Goal: Task Accomplishment & Management: Manage account settings

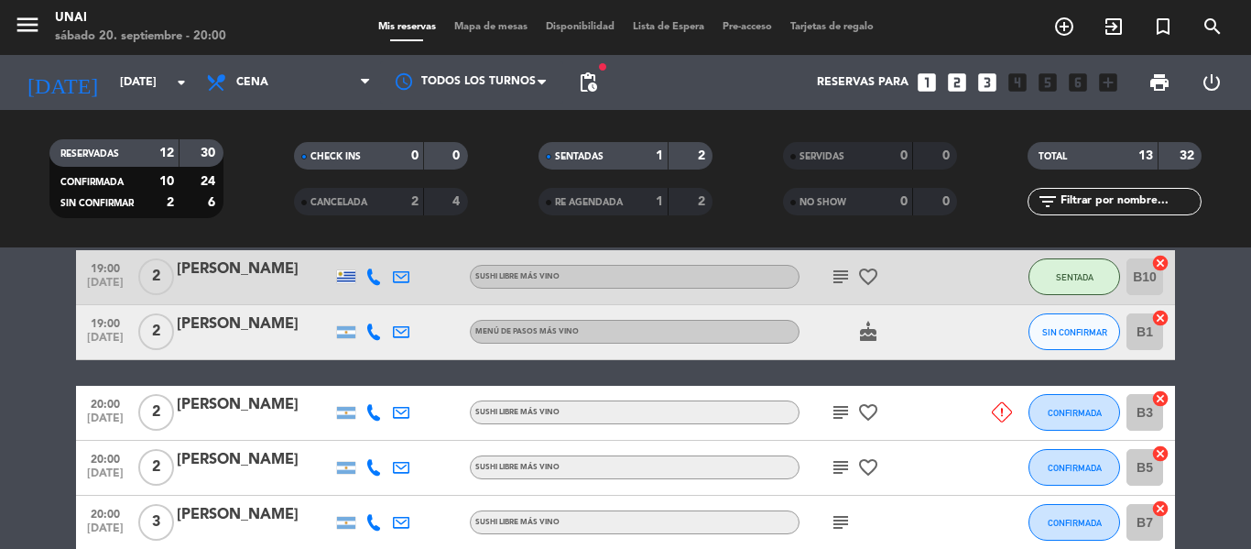
scroll to position [183, 0]
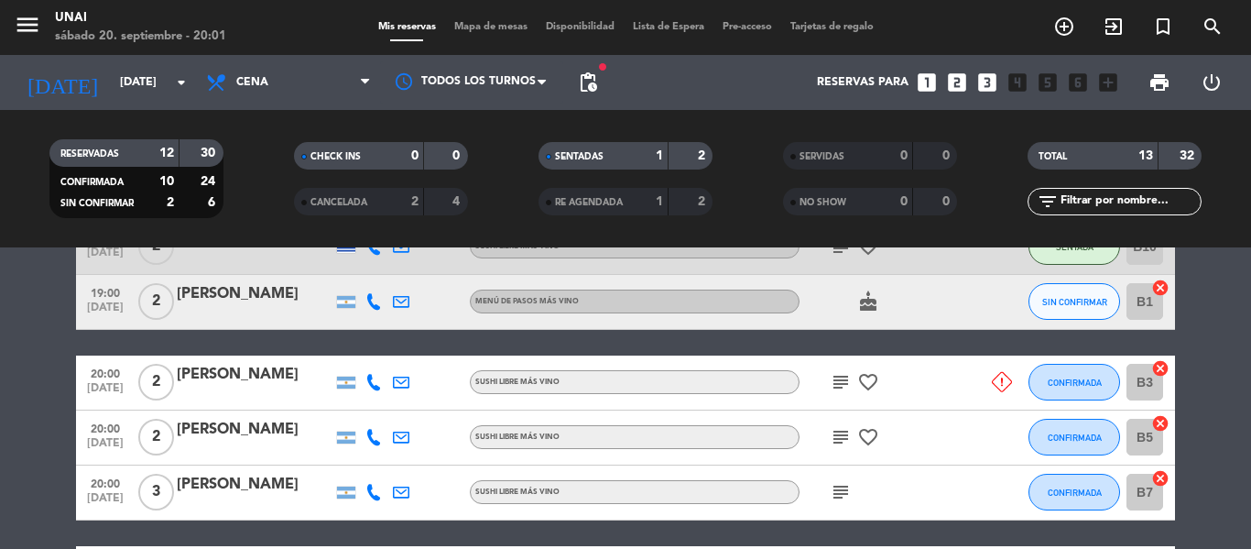
click at [244, 490] on div "[PERSON_NAME]" at bounding box center [255, 485] width 156 height 24
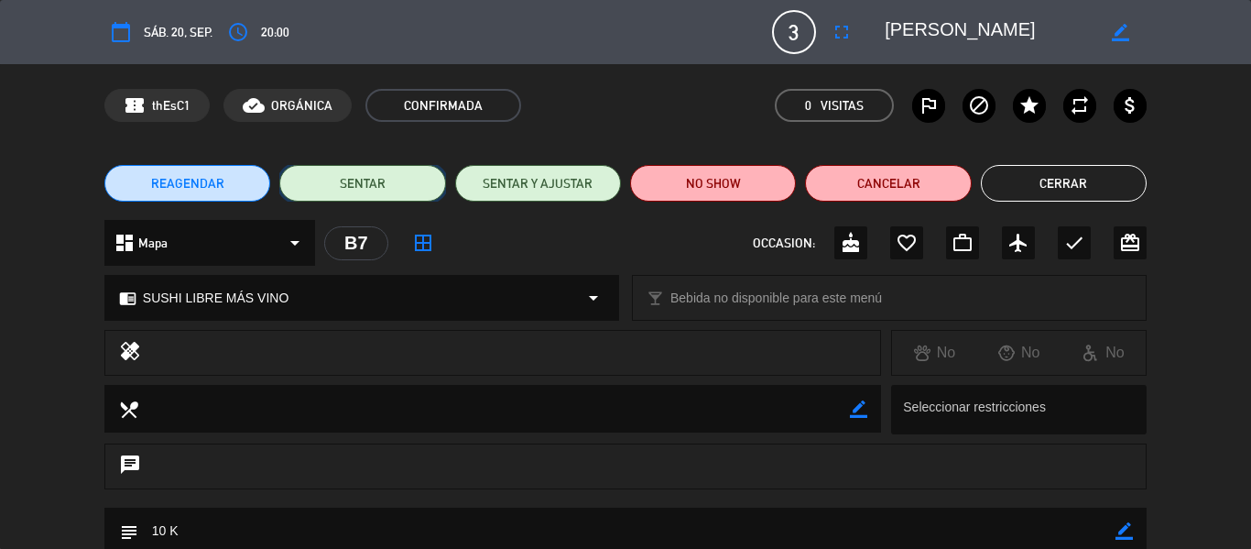
click at [425, 181] on button "SENTAR" at bounding box center [362, 183] width 166 height 37
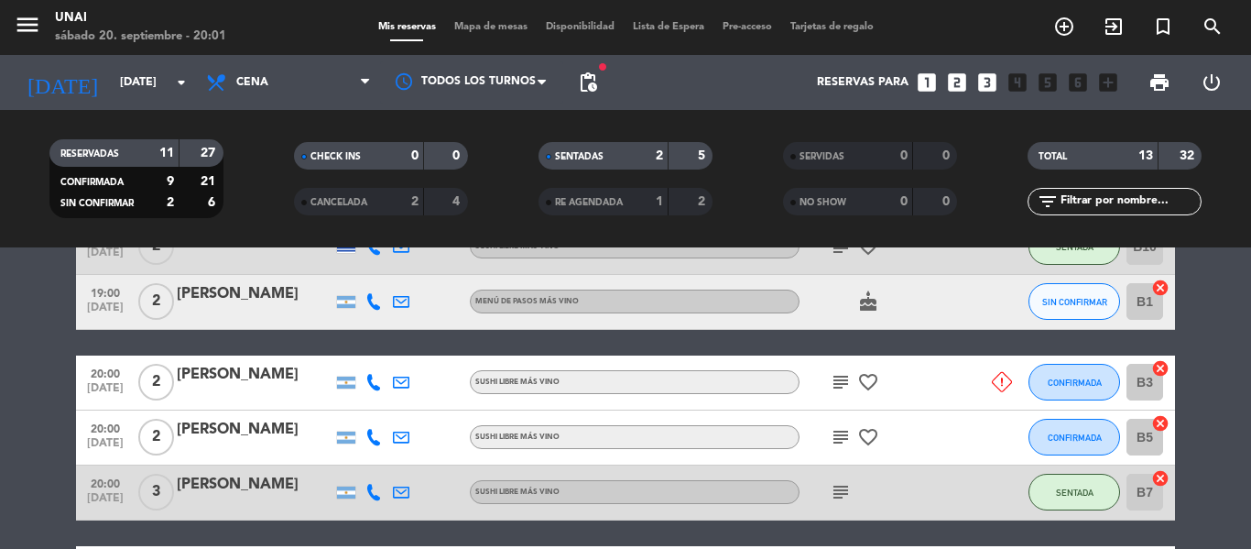
click at [240, 438] on div "[PERSON_NAME]" at bounding box center [255, 430] width 156 height 24
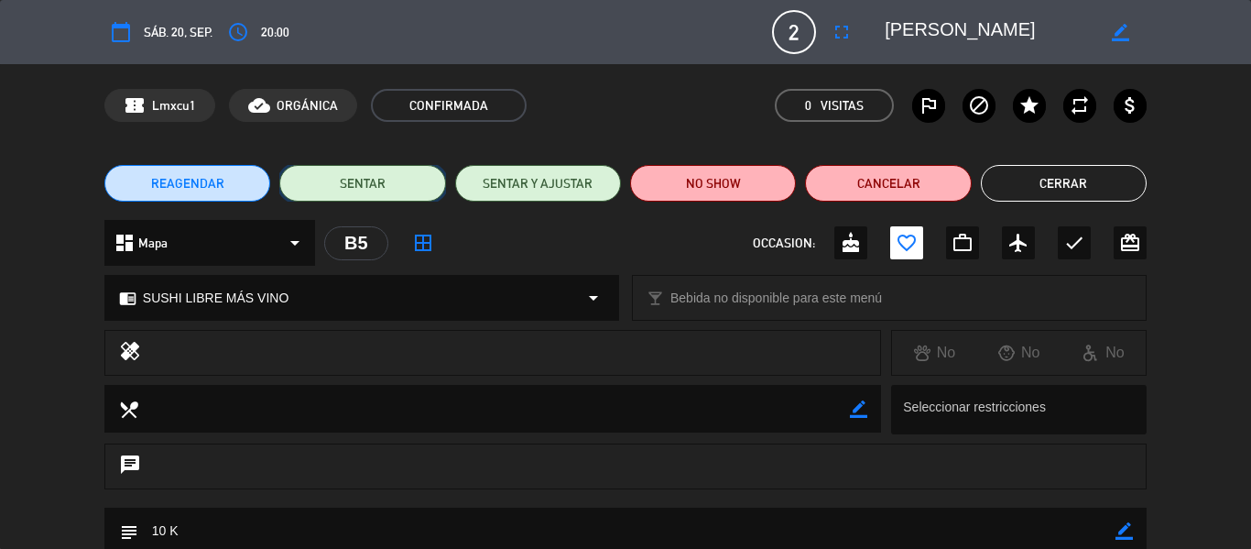
click at [378, 179] on button "SENTAR" at bounding box center [362, 183] width 166 height 37
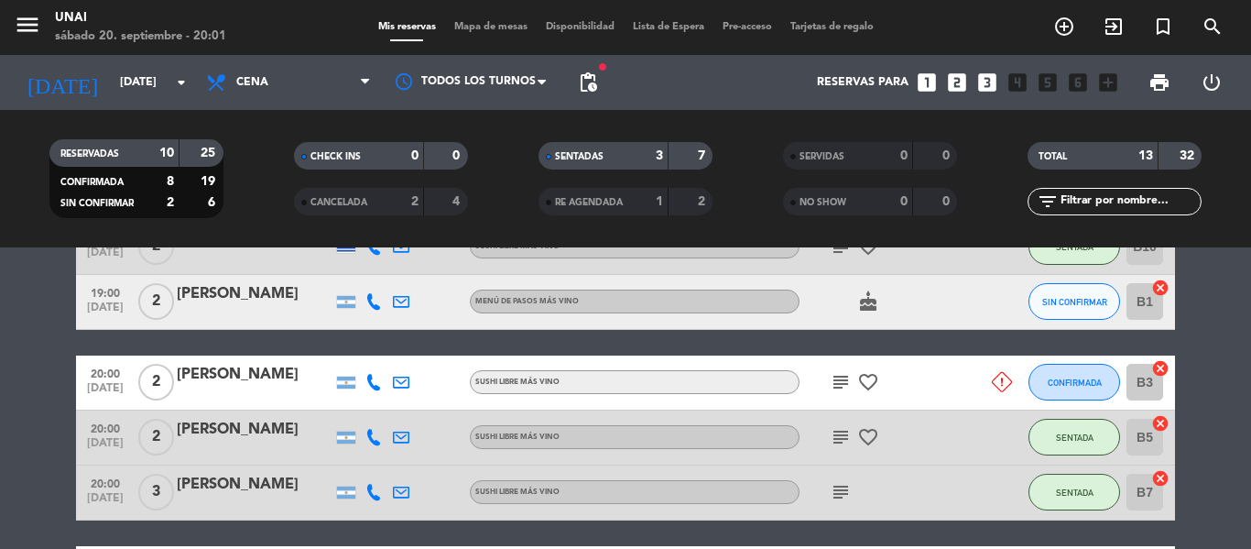
click at [998, 386] on icon at bounding box center [1002, 382] width 20 height 20
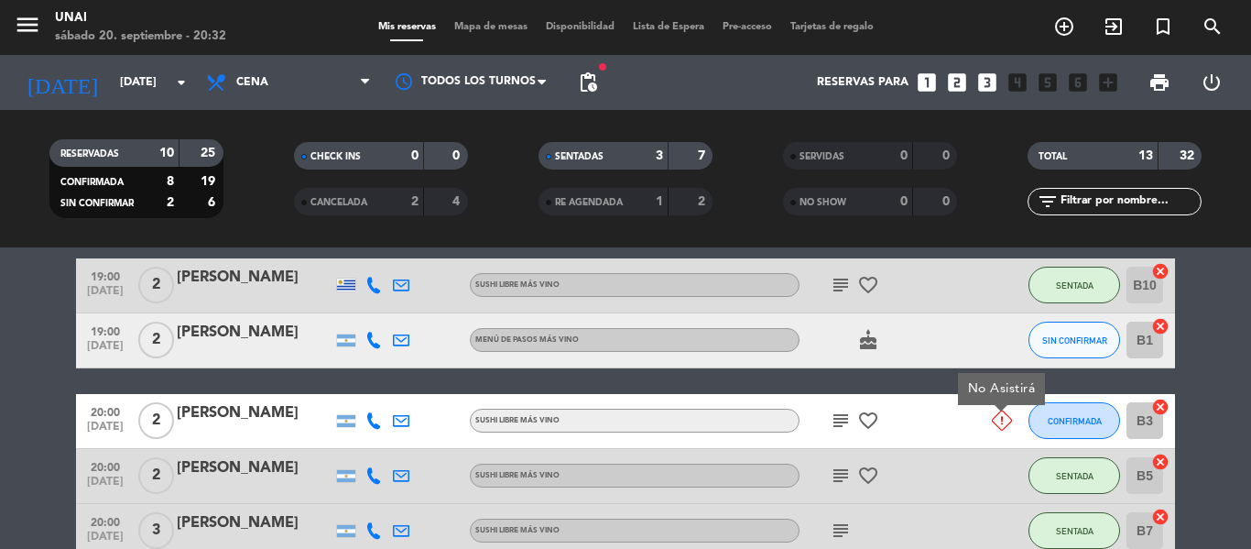
scroll to position [122, 0]
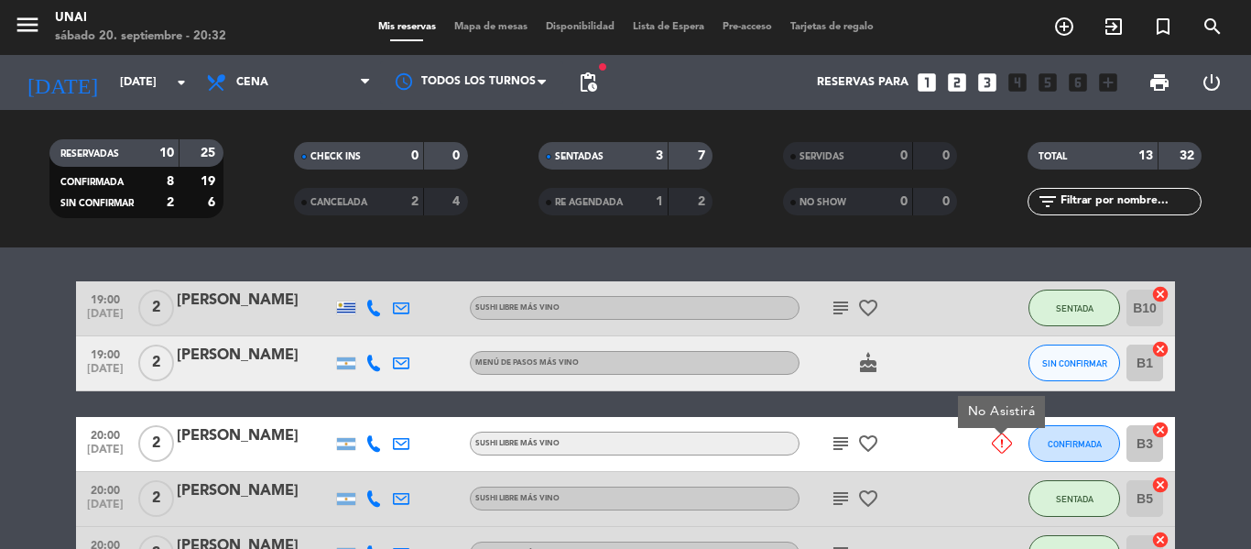
click at [1003, 441] on icon at bounding box center [1002, 443] width 20 height 20
click at [1002, 438] on icon at bounding box center [1002, 443] width 20 height 20
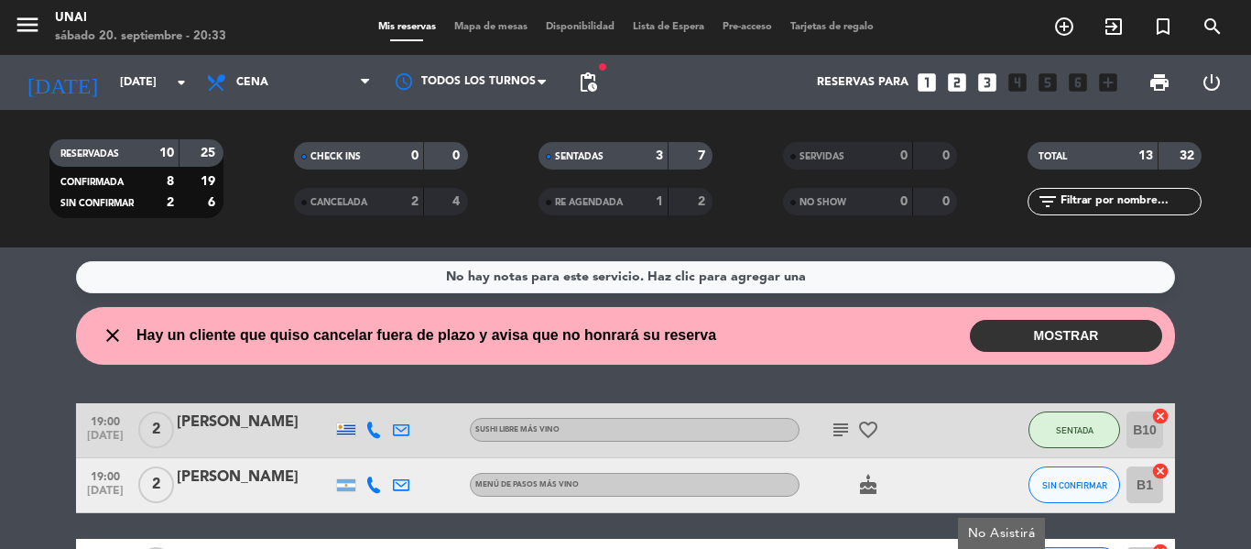
scroll to position [92, 0]
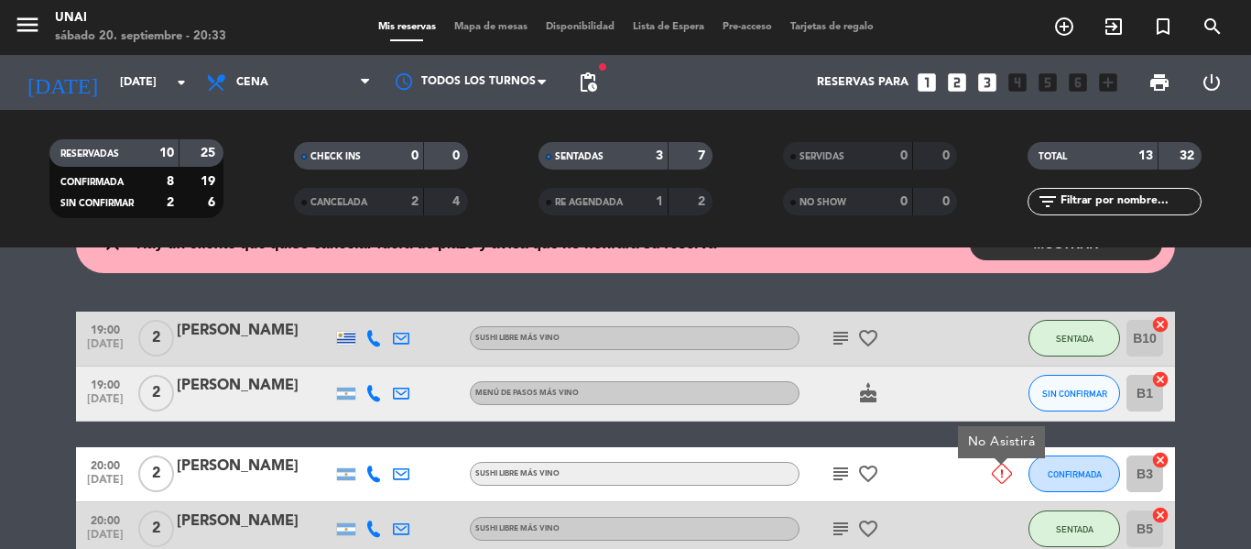
click at [1005, 473] on icon at bounding box center [1002, 473] width 20 height 20
click at [996, 480] on icon at bounding box center [1002, 473] width 20 height 20
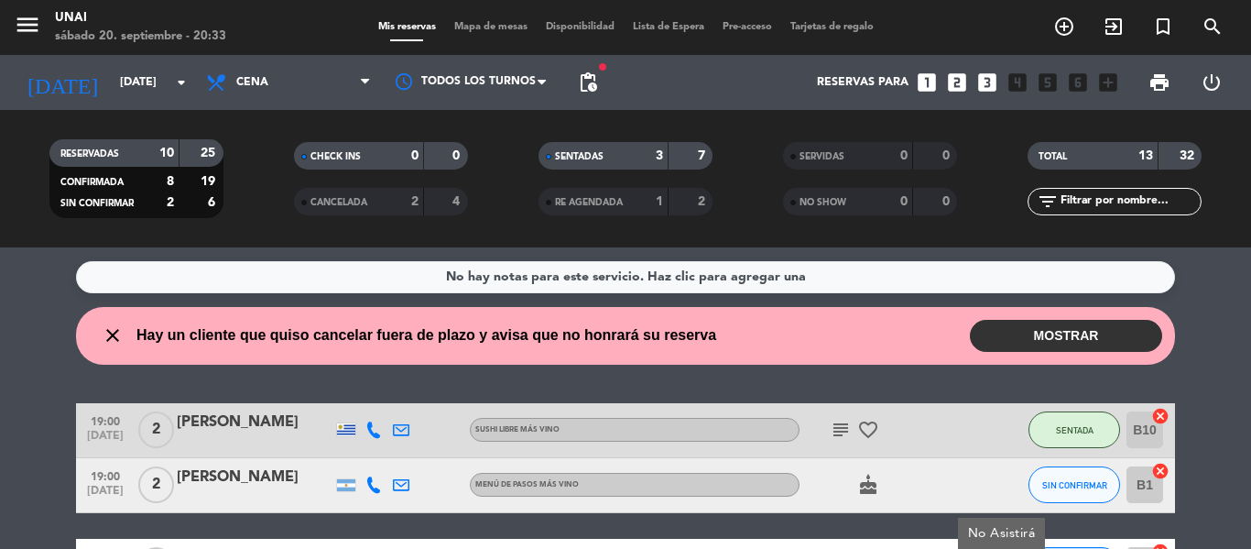
click at [1037, 337] on button "MOSTRAR" at bounding box center [1066, 336] width 192 height 32
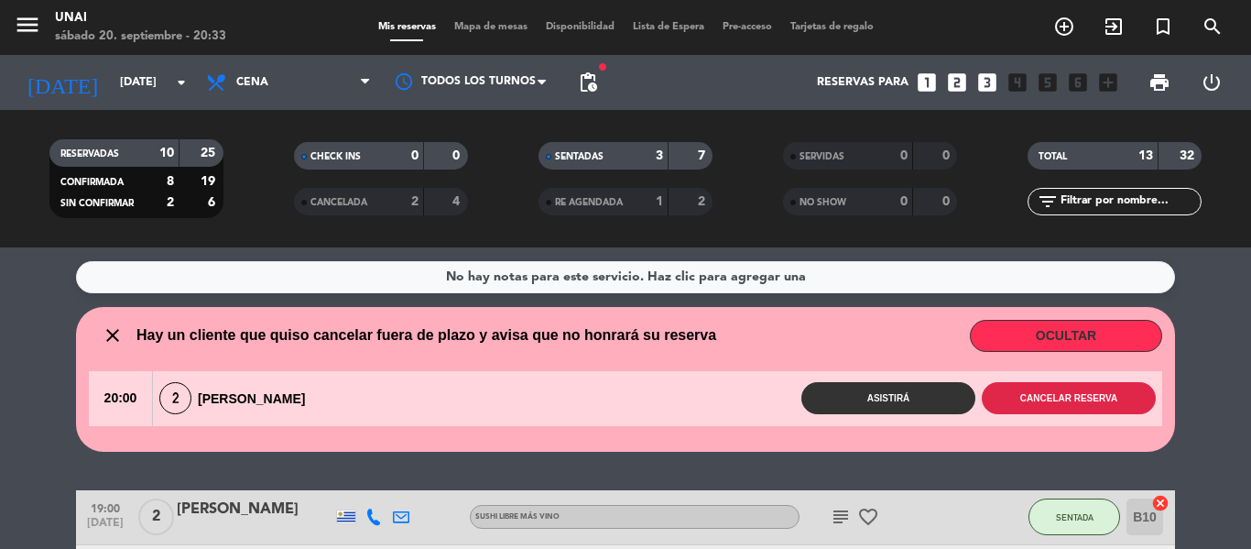
click at [1090, 397] on button "Cancelar reserva" at bounding box center [1069, 398] width 174 height 32
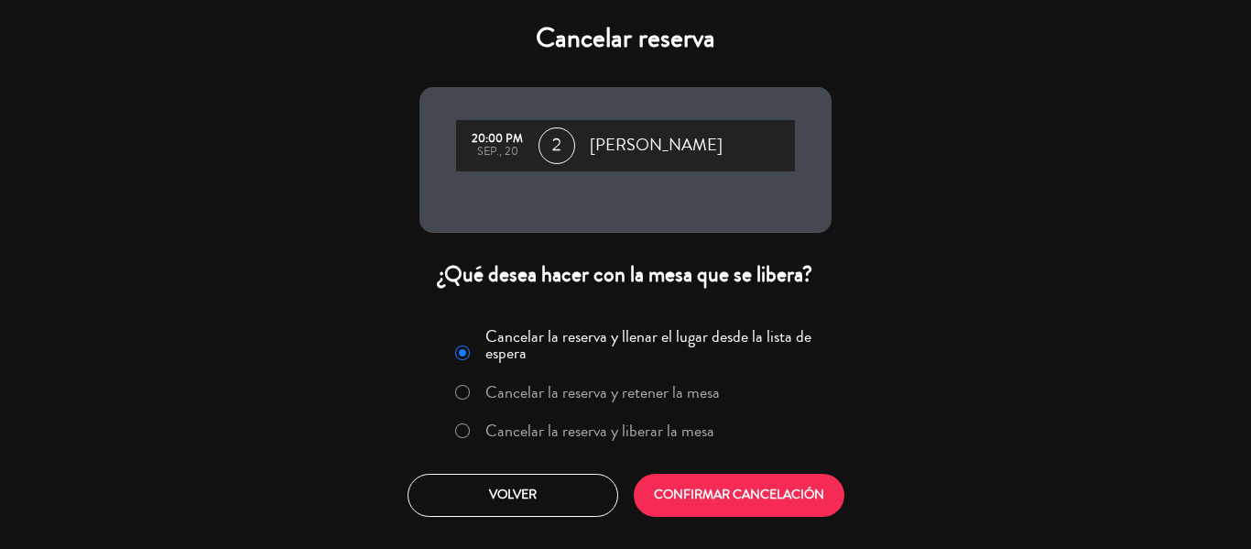
click at [643, 439] on label "Cancelar la reserva y liberar la mesa" at bounding box center [599, 430] width 229 height 16
click at [607, 330] on label "Cancelar la reserva y llenar el lugar desde la lista de espera" at bounding box center [652, 344] width 335 height 33
click at [624, 433] on label "Cancelar la reserva y liberar la mesa" at bounding box center [599, 430] width 229 height 16
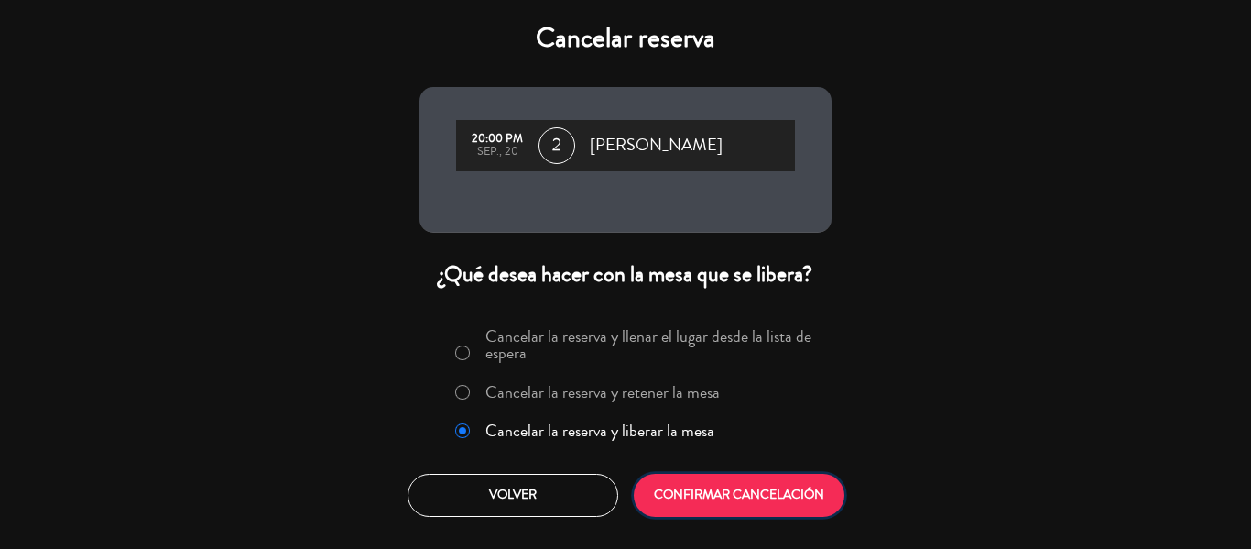
click at [750, 495] on button "CONFIRMAR CANCELACIÓN" at bounding box center [739, 494] width 211 height 43
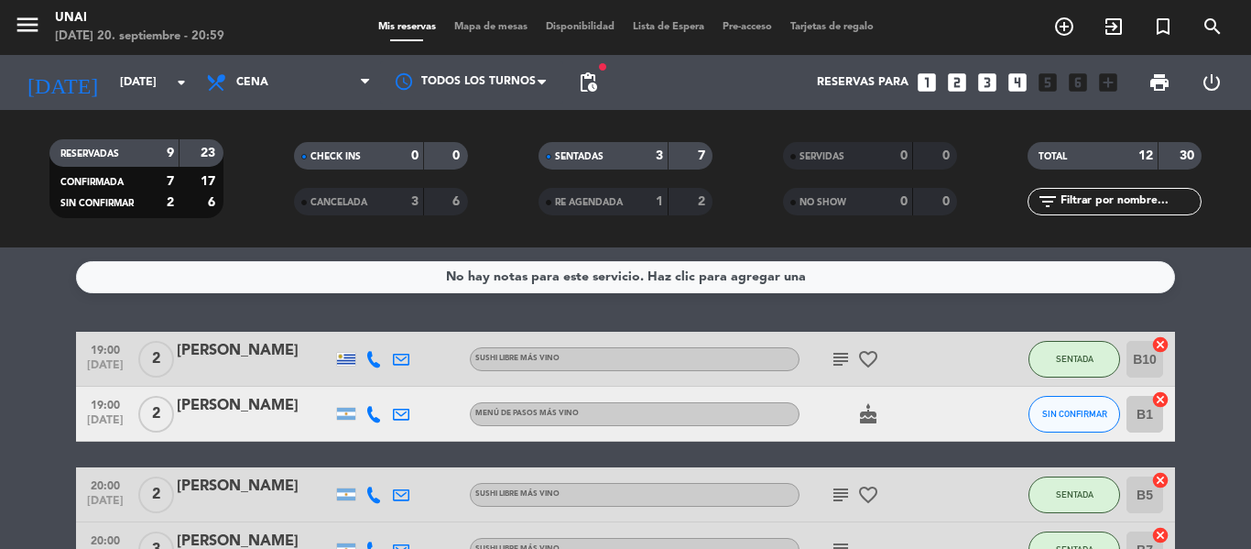
click at [237, 414] on div "[PERSON_NAME]" at bounding box center [255, 406] width 156 height 24
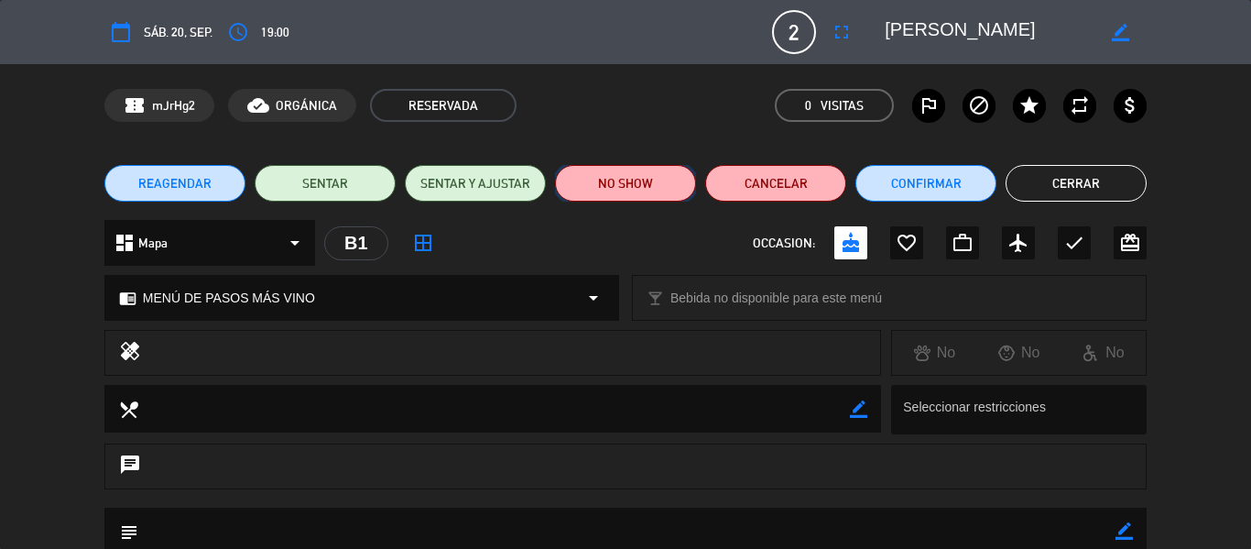
click at [606, 182] on button "NO SHOW" at bounding box center [625, 183] width 141 height 37
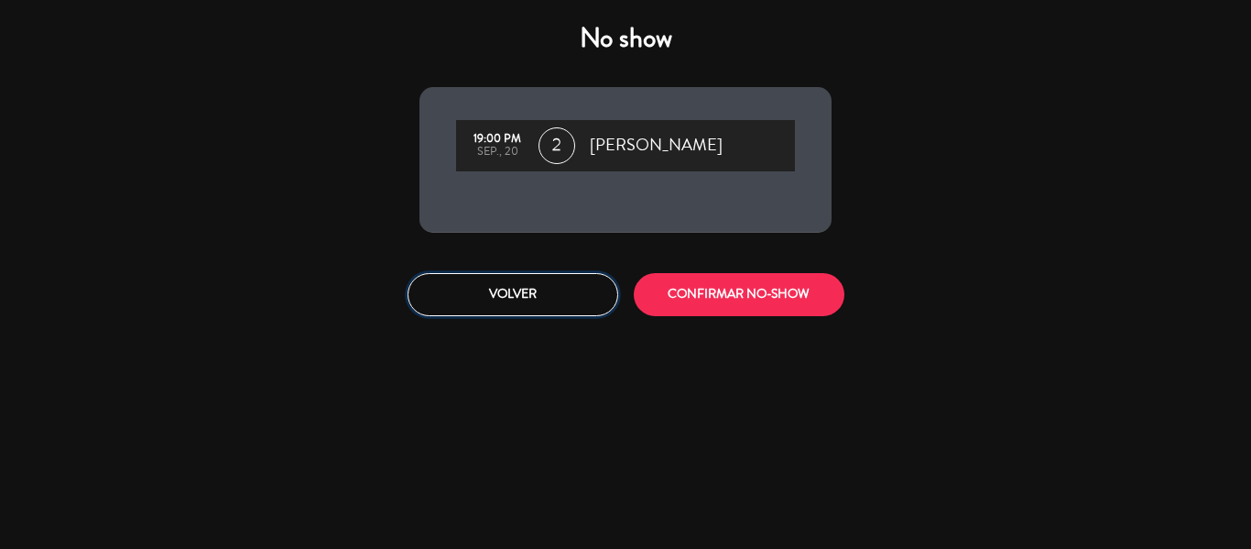
click at [562, 294] on button "Volver" at bounding box center [512, 294] width 211 height 43
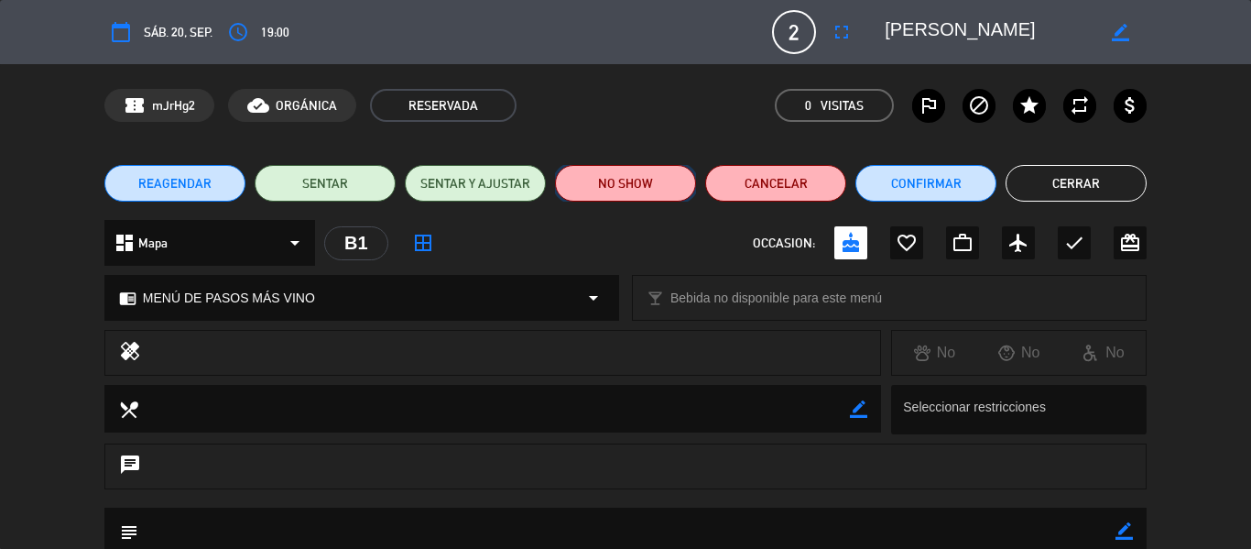
click at [641, 183] on button "NO SHOW" at bounding box center [625, 183] width 141 height 37
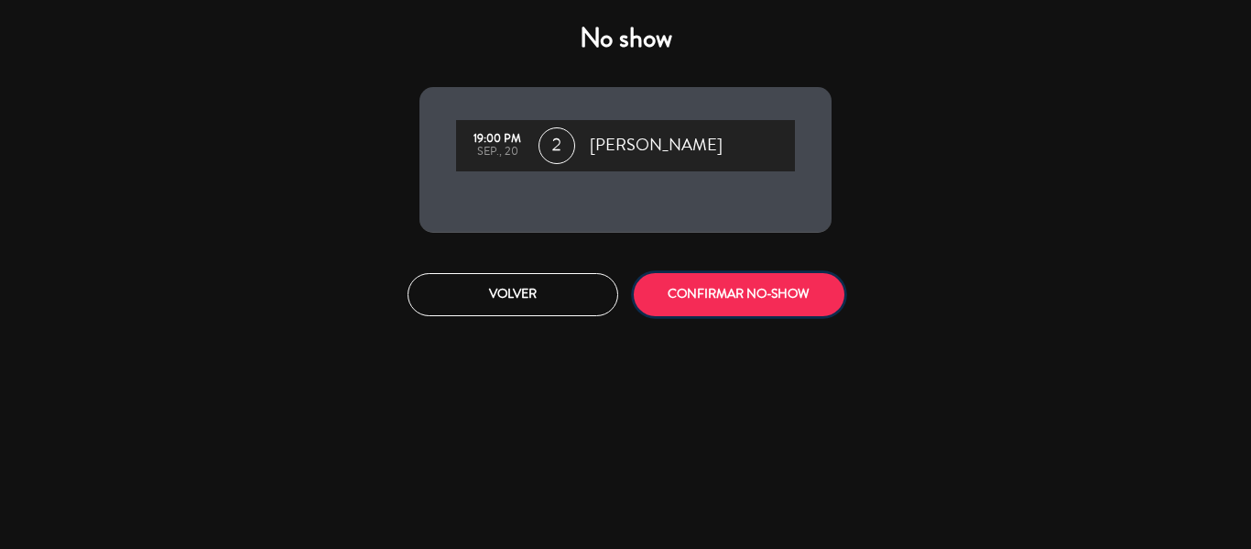
click at [764, 295] on button "CONFIRMAR NO-SHOW" at bounding box center [739, 294] width 211 height 43
